Goal: Transaction & Acquisition: Subscribe to service/newsletter

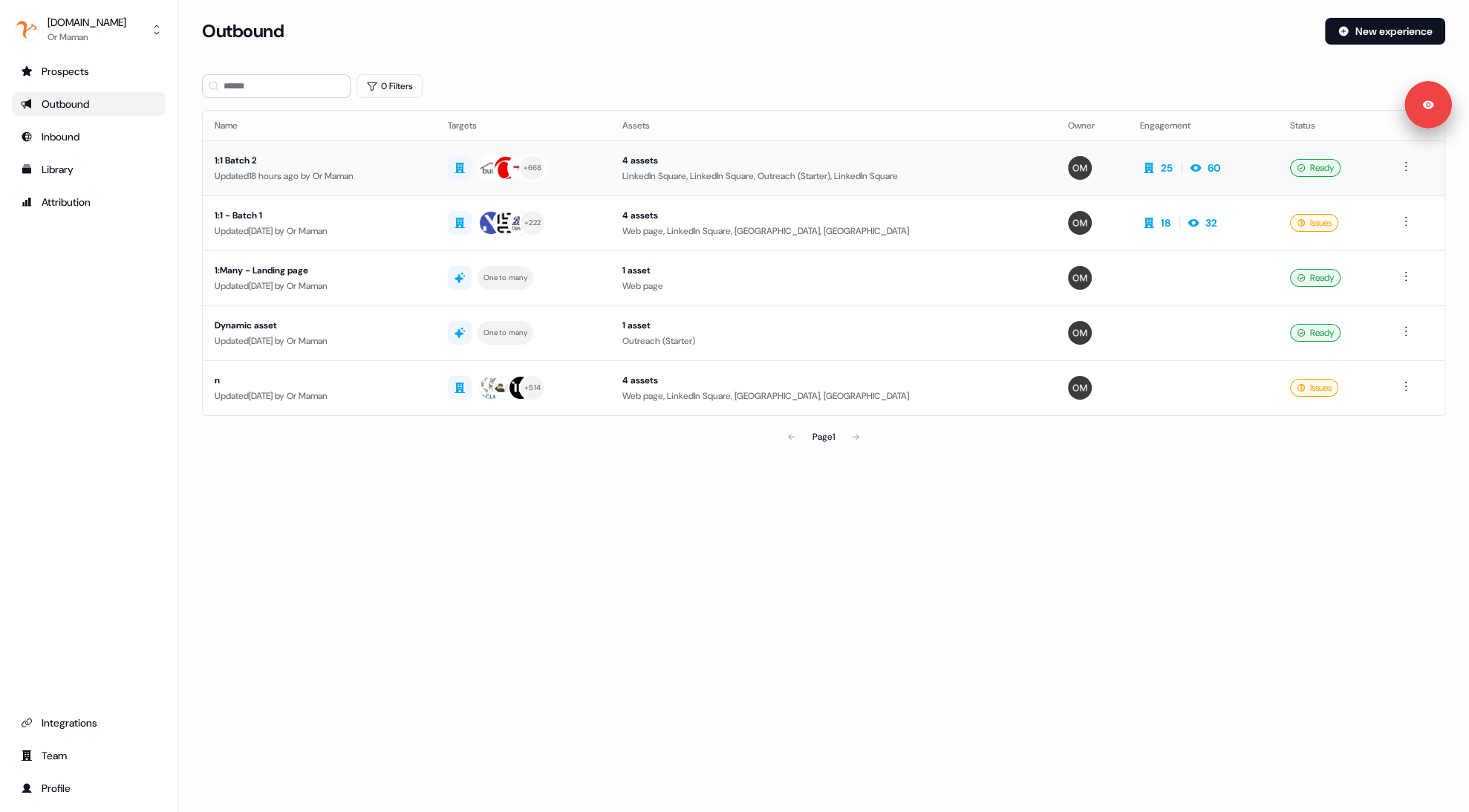
click at [328, 159] on div "1:1 Batch 2" at bounding box center [320, 160] width 210 height 15
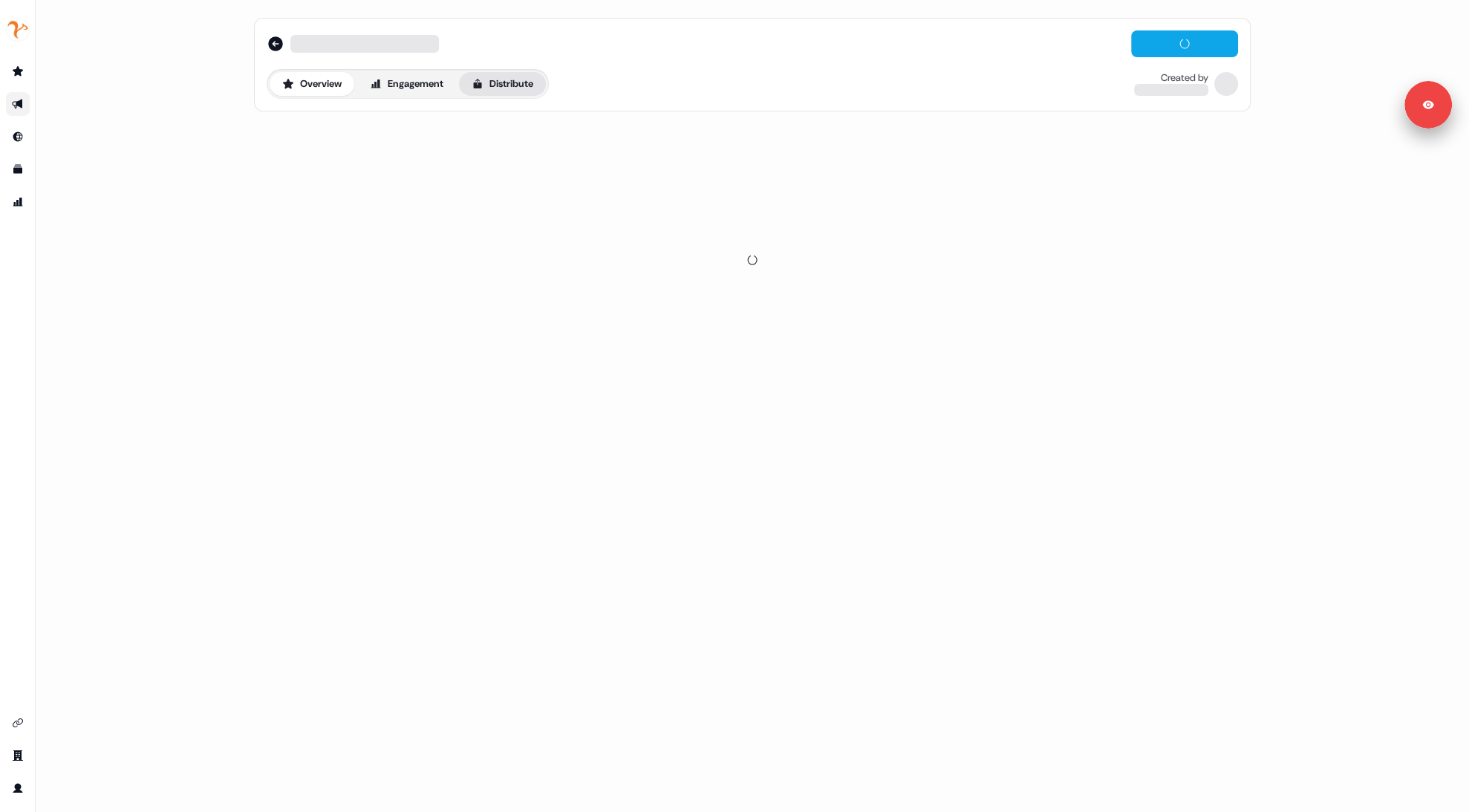
click at [467, 84] on button "Distribute" at bounding box center [502, 83] width 87 height 24
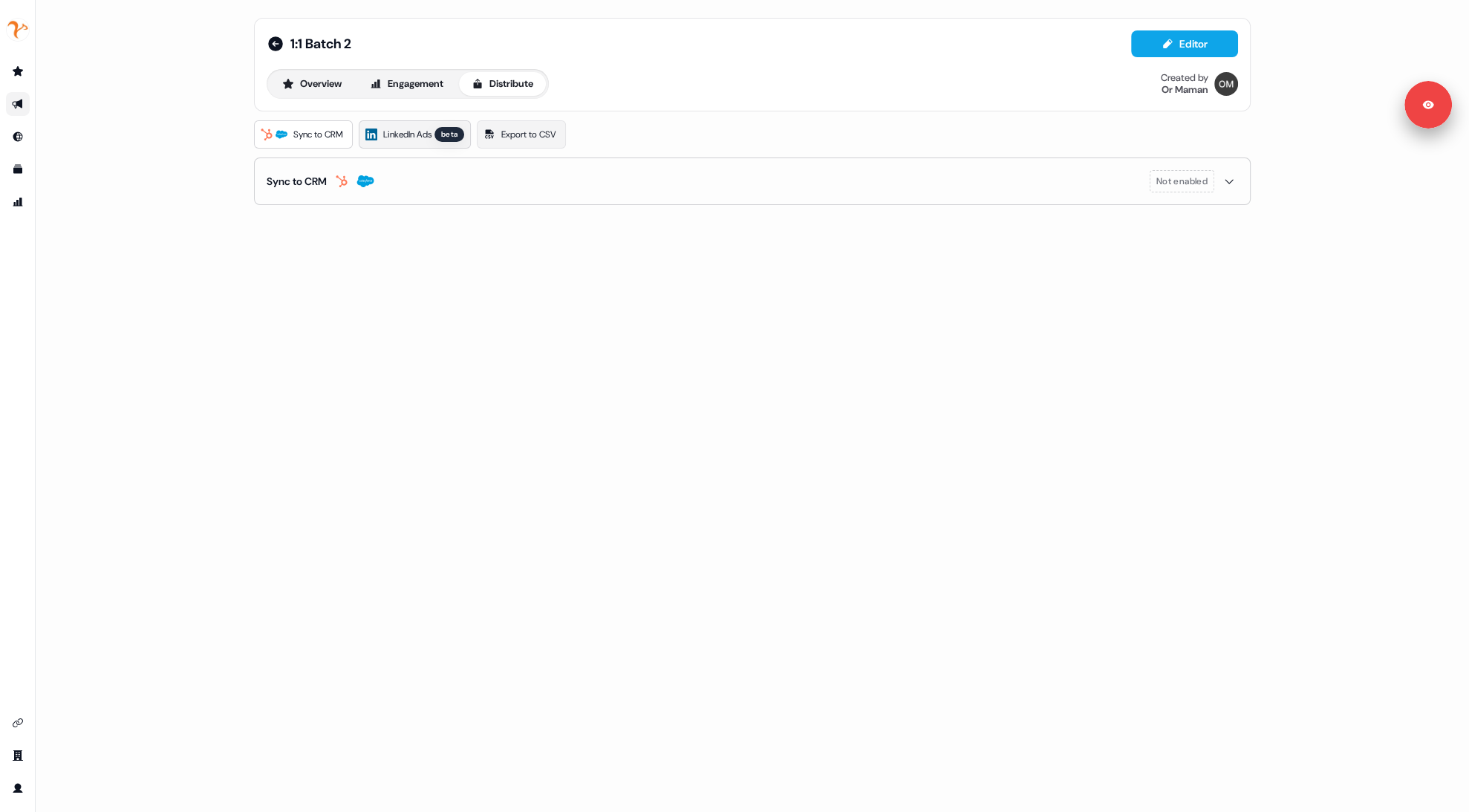
click at [414, 140] on span "LinkedIn Ads" at bounding box center [407, 133] width 48 height 15
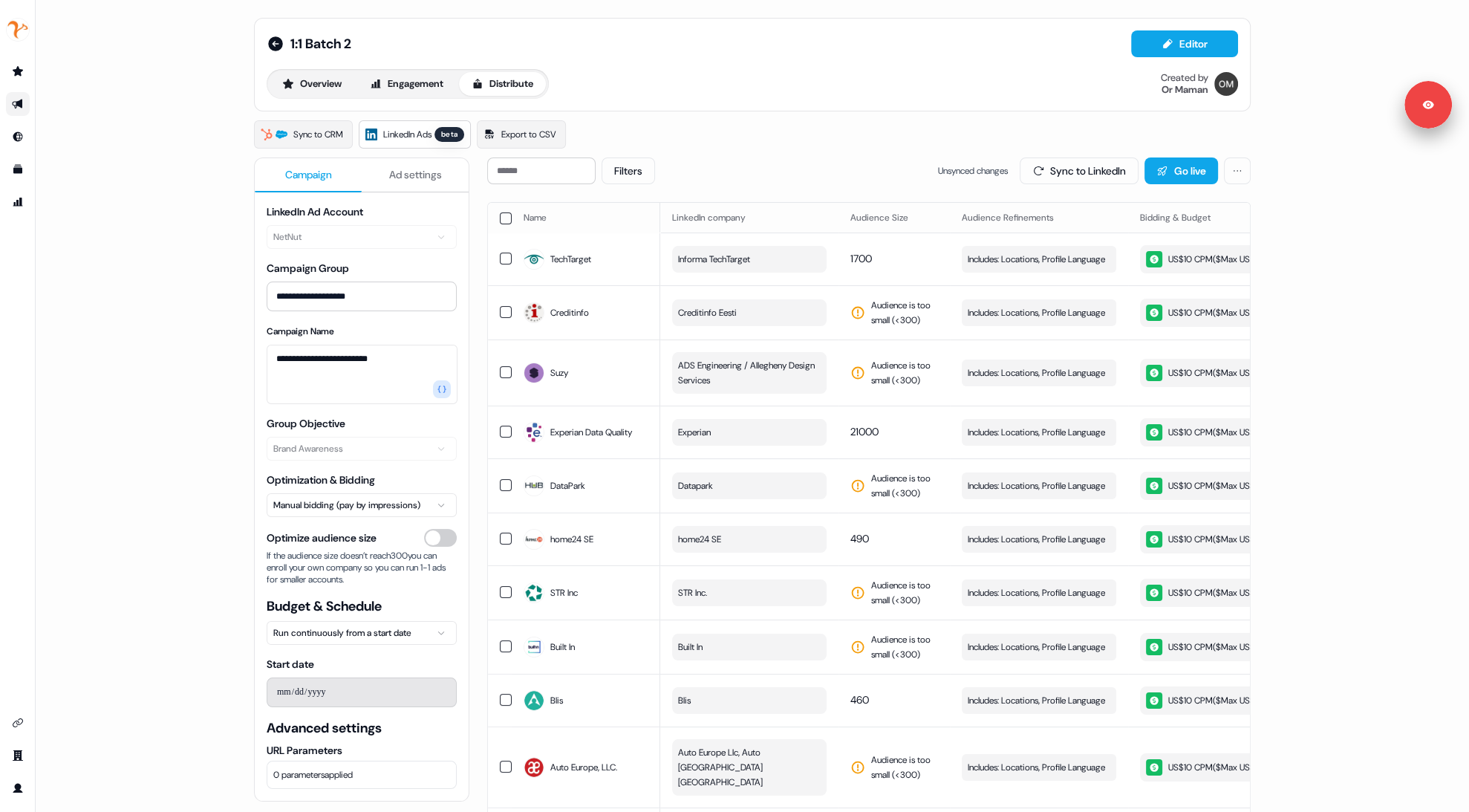
scroll to position [0, 420]
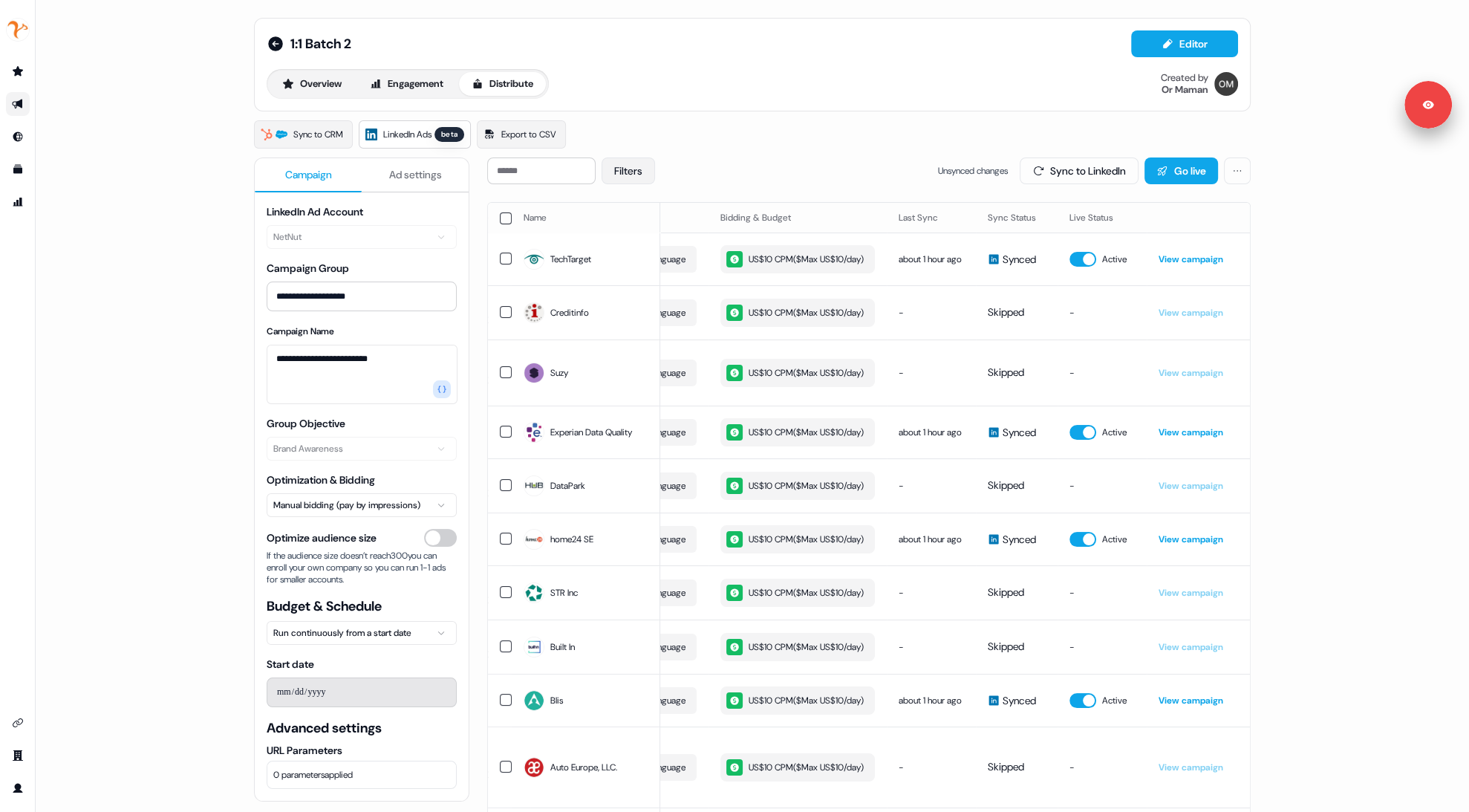
click at [643, 167] on button "Filters" at bounding box center [628, 171] width 54 height 26
click at [623, 245] on button "No issues" at bounding box center [625, 246] width 12 height 12
click at [754, 274] on button "Apply" at bounding box center [781, 274] width 54 height 26
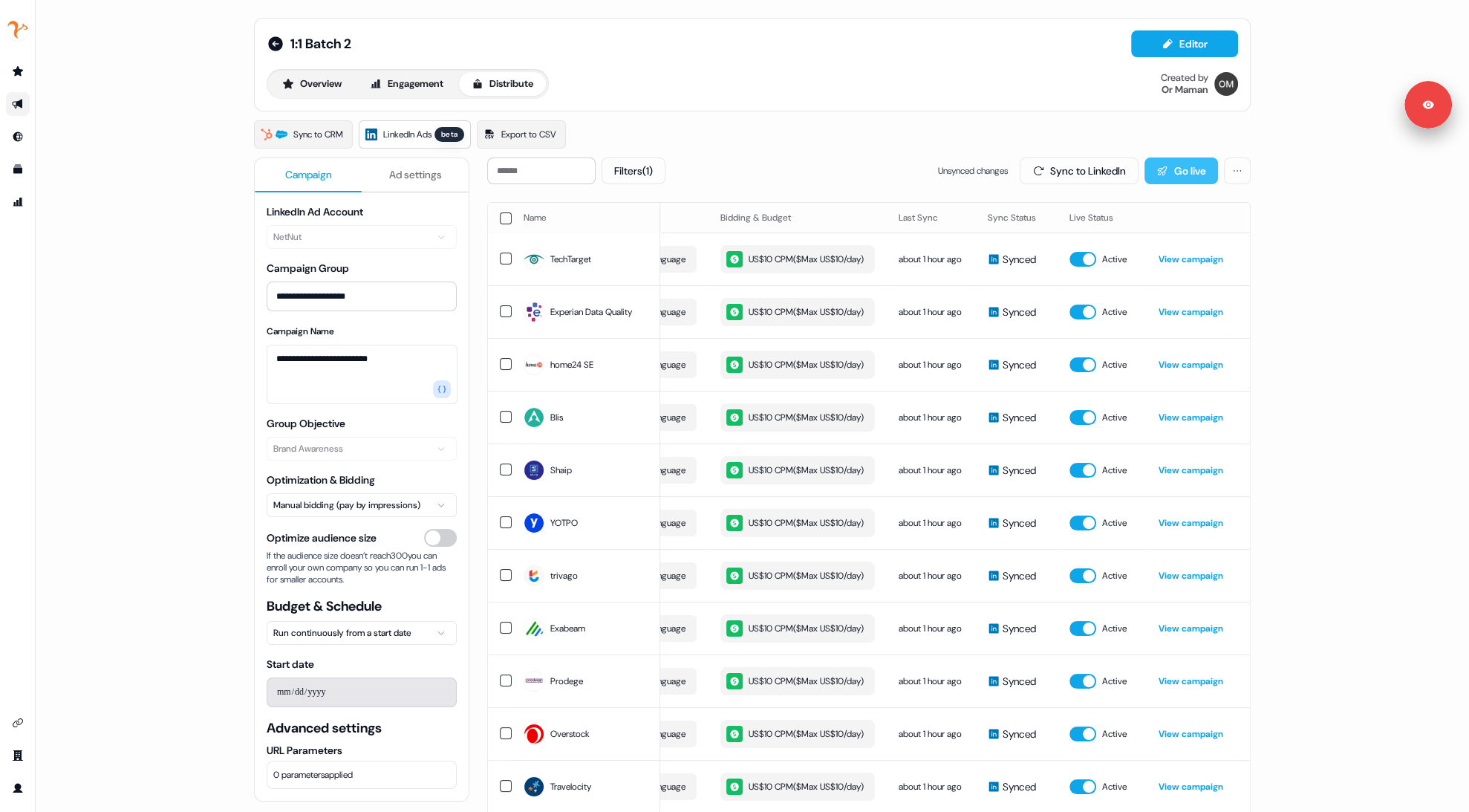
click at [1164, 178] on button "Go live" at bounding box center [1181, 171] width 74 height 26
click at [505, 219] on button "button" at bounding box center [506, 219] width 12 height 12
click at [148, 166] on div "**********" at bounding box center [751, 406] width 1433 height 812
click at [1234, 170] on icon at bounding box center [1237, 171] width 11 height 11
click at [757, 125] on div "Sync to CRM LinkedIn Ads beta Export to CSV" at bounding box center [752, 134] width 996 height 28
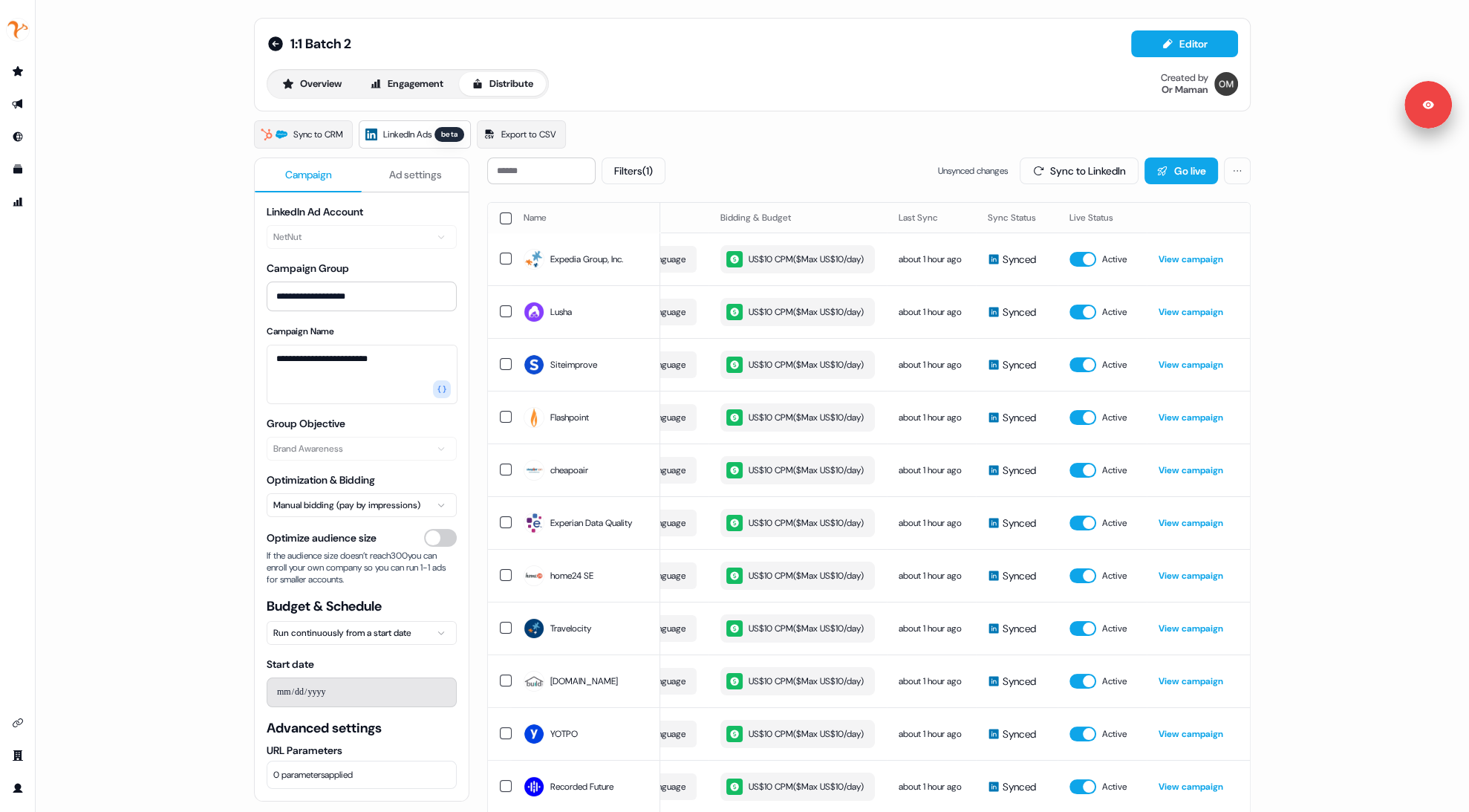
click at [796, 159] on div "Filters (1) Unsynced changes Sync to LinkedIn Go live" at bounding box center [869, 171] width 763 height 26
click at [652, 180] on button "Filters (1)" at bounding box center [633, 171] width 64 height 26
click at [647, 209] on span "Action needed" at bounding box center [666, 205] width 65 height 15
click at [631, 209] on button "Action needed" at bounding box center [625, 204] width 12 height 12
click at [766, 275] on button "Apply" at bounding box center [781, 274] width 54 height 26
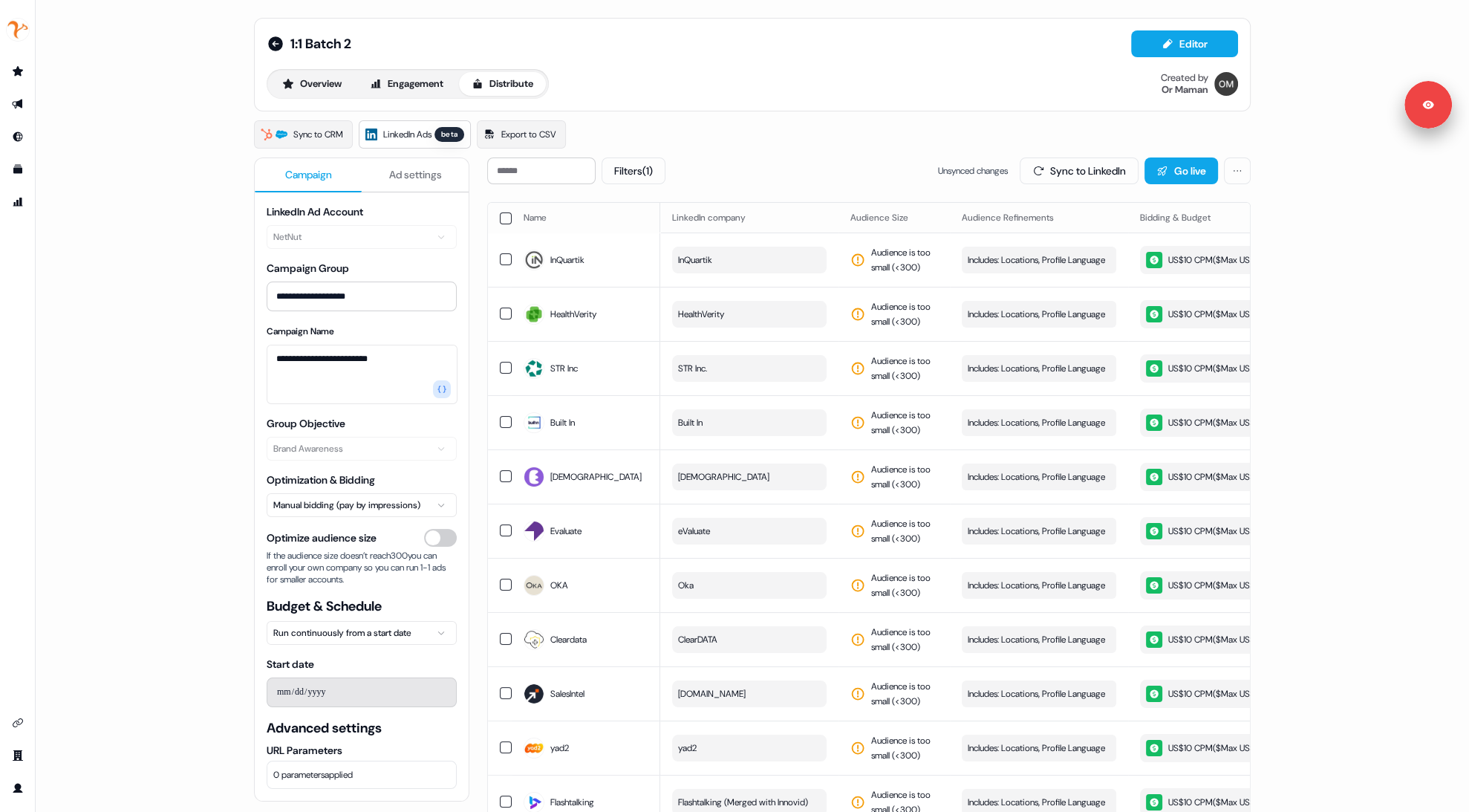
click at [732, 172] on div "Filters (1) Unsynced changes Sync to LinkedIn Go live" at bounding box center [869, 171] width 763 height 26
click at [167, 334] on div "**********" at bounding box center [751, 406] width 1433 height 812
click at [739, 490] on button "[DEMOGRAPHIC_DATA]" at bounding box center [749, 477] width 155 height 26
click at [738, 490] on button "[DEMOGRAPHIC_DATA]" at bounding box center [749, 477] width 155 height 26
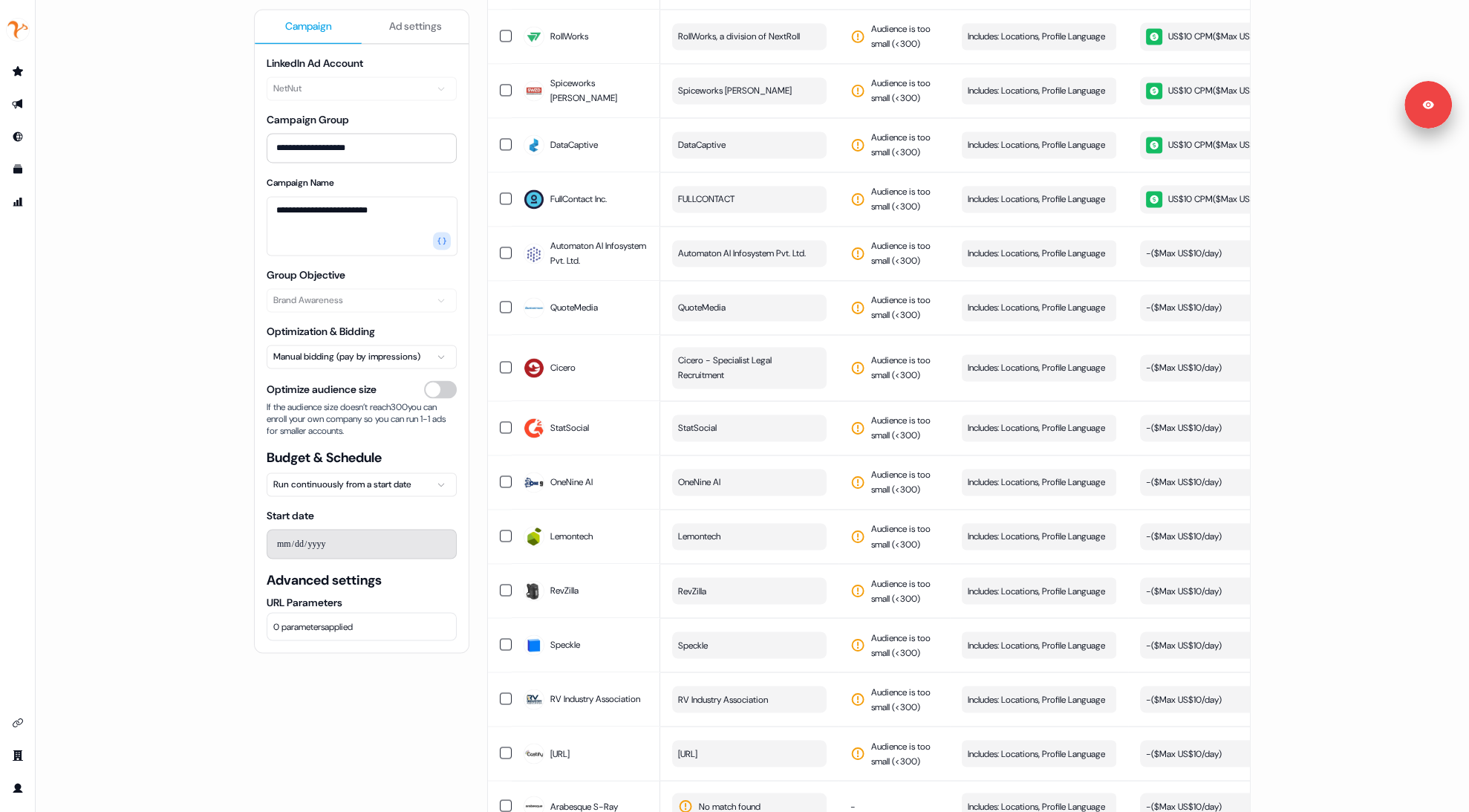
scroll to position [2791, 0]
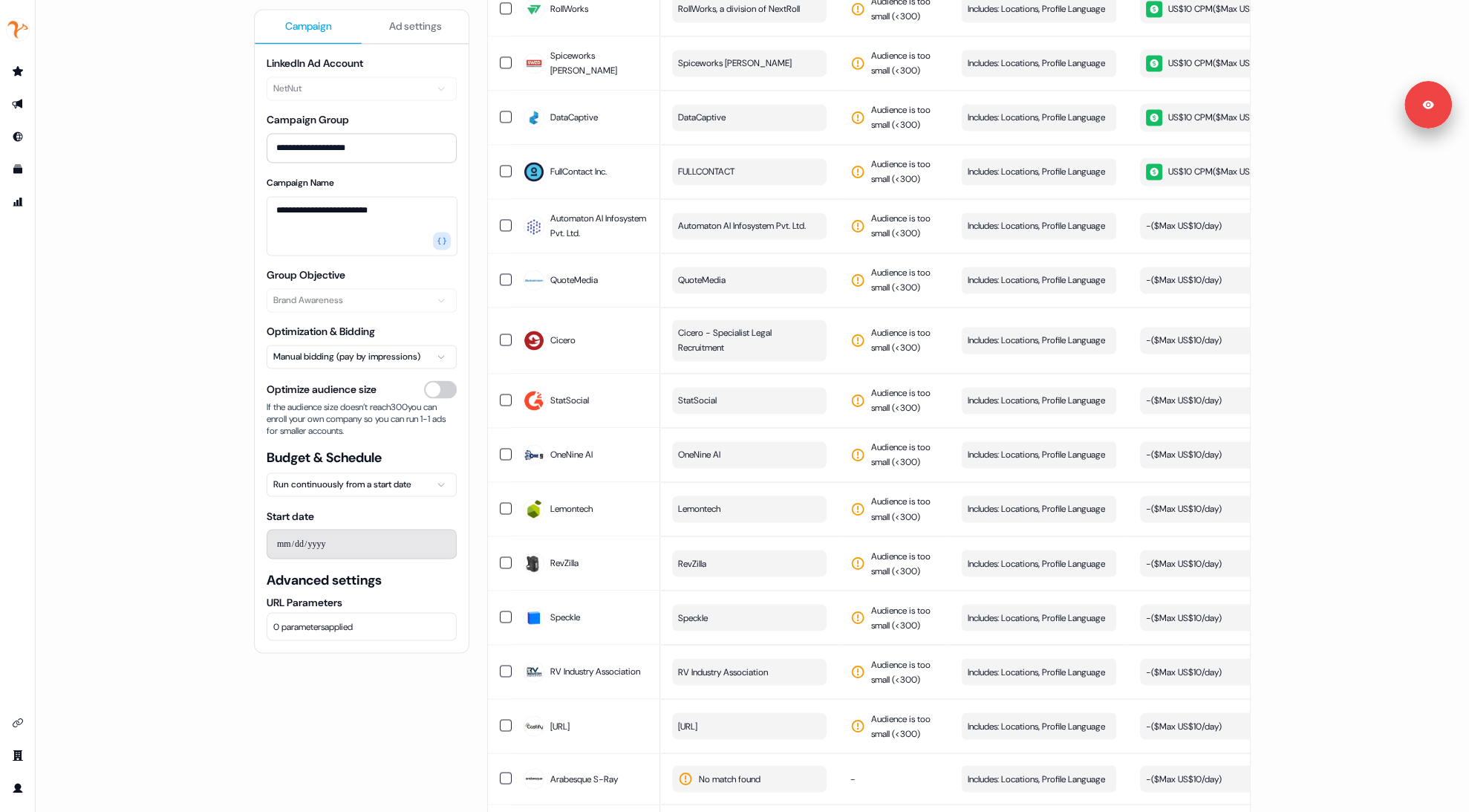
click at [170, 307] on div "**********" at bounding box center [751, 406] width 1433 height 812
click at [221, 127] on div "**********" at bounding box center [751, 406] width 1433 height 812
click at [11, 39] on img "side nav menu" at bounding box center [18, 29] width 24 height 24
click at [54, 127] on div "Logout" at bounding box center [76, 123] width 141 height 26
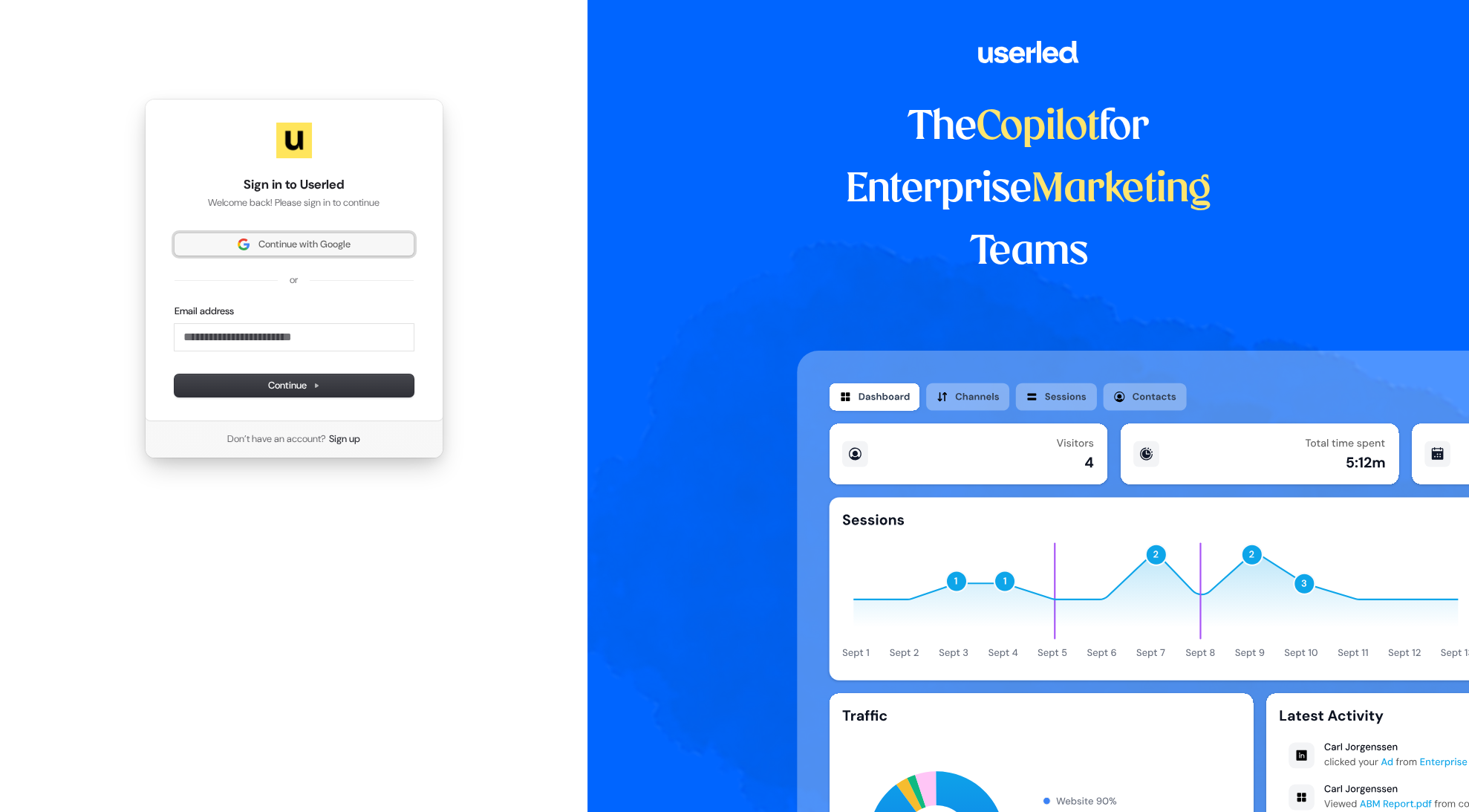
click at [282, 240] on span "Continue with Google" at bounding box center [305, 244] width 92 height 14
